Goal: Task Accomplishment & Management: Complete application form

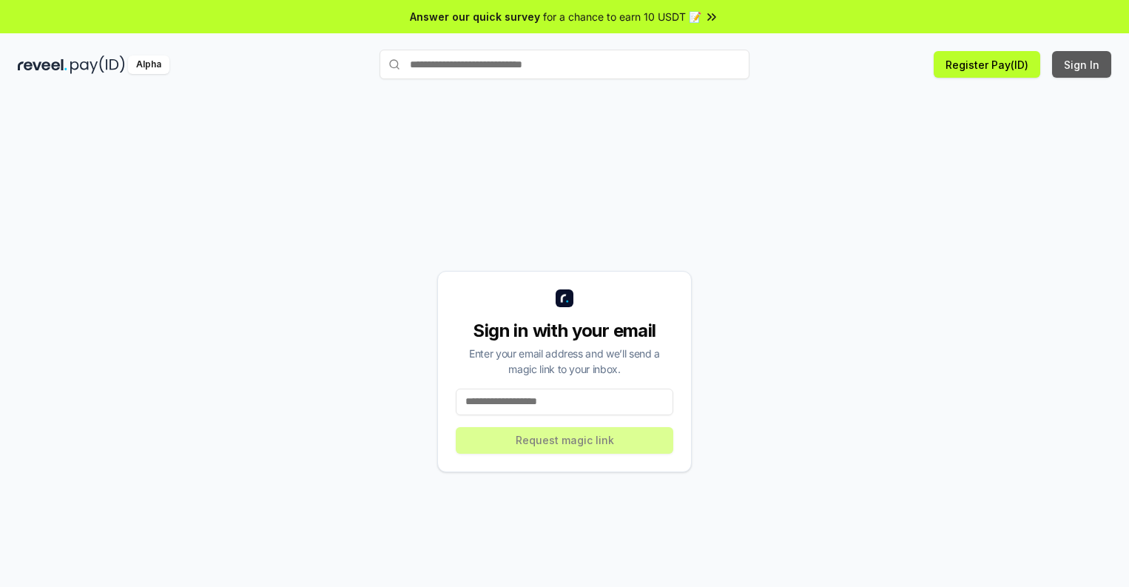
click at [1083, 64] on button "Sign In" at bounding box center [1081, 64] width 59 height 27
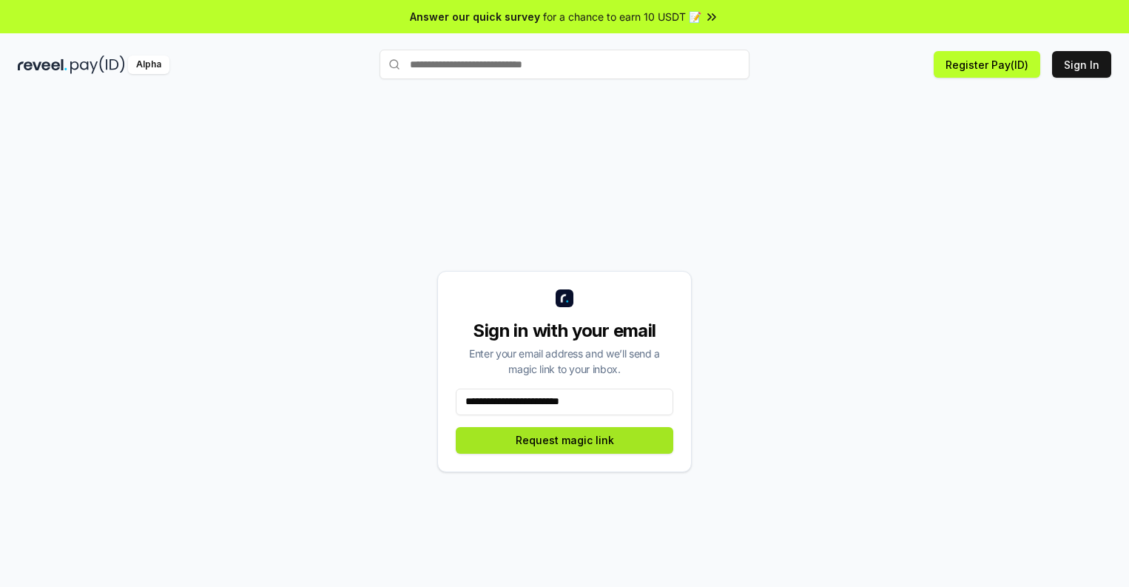
type input "**********"
click at [565, 440] on button "Request magic link" at bounding box center [565, 440] width 218 height 27
